Goal: Navigation & Orientation: Find specific page/section

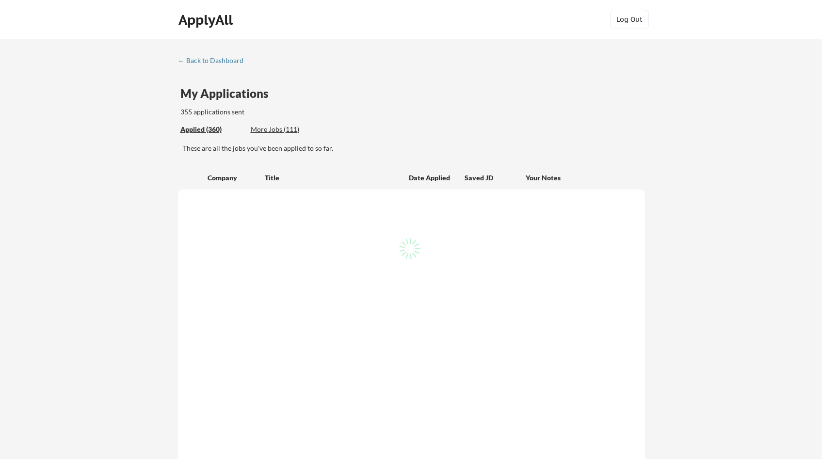
click at [697, 130] on div "← Back to Dashboard My Applications 355 applications sent Applied (360) More Jo…" at bounding box center [411, 401] width 822 height 725
